Goal: Navigation & Orientation: Understand site structure

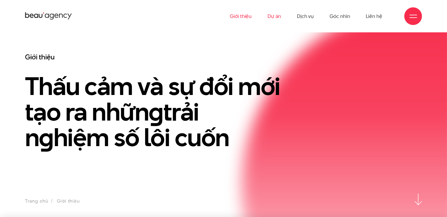
click at [273, 16] on link "Dự án" at bounding box center [275, 16] width 14 height 32
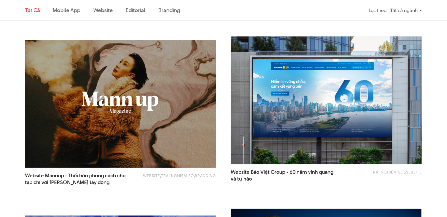
scroll to position [527, 0]
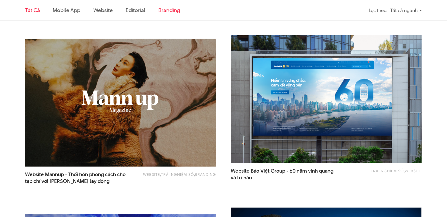
click at [173, 9] on link "Branding" at bounding box center [169, 9] width 22 height 7
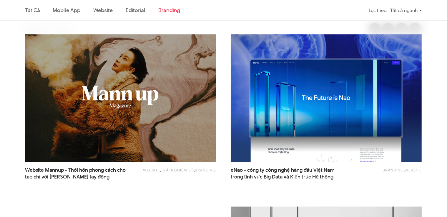
scroll to position [178, 0]
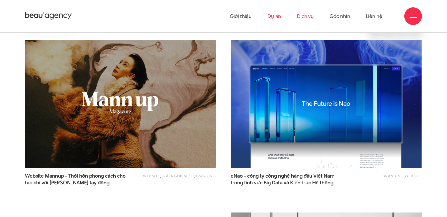
click at [310, 16] on link "Dịch vụ" at bounding box center [305, 16] width 17 height 32
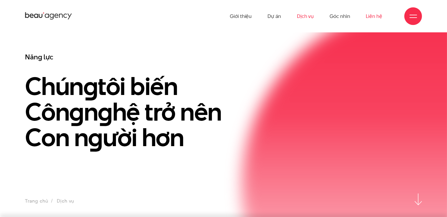
click at [377, 15] on link "Liên hệ" at bounding box center [374, 16] width 16 height 32
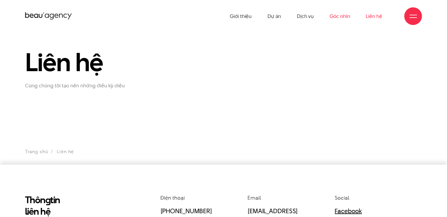
click at [340, 17] on link "Góc nhìn" at bounding box center [340, 16] width 20 height 32
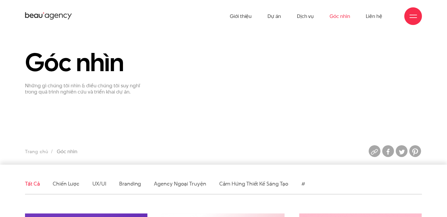
click at [410, 18] on div at bounding box center [413, 16] width 7 height 7
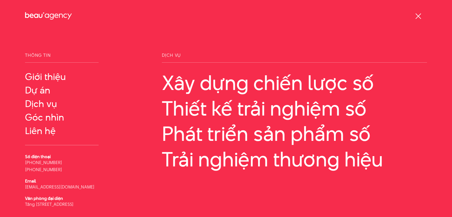
click at [413, 17] on div at bounding box center [418, 16] width 18 height 18
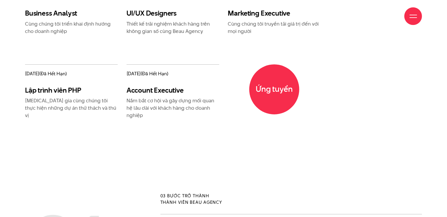
scroll to position [773, 0]
